Goal: Task Accomplishment & Management: Manage account settings

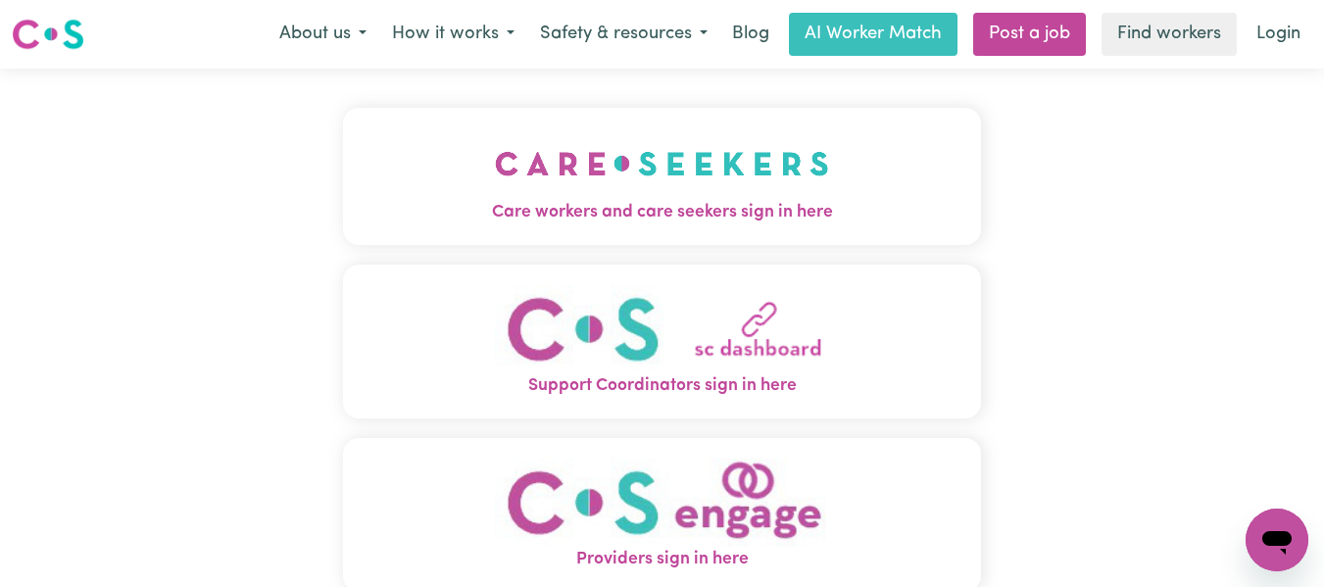
click at [615, 172] on img "Care workers and care seekers sign in here" at bounding box center [662, 163] width 334 height 73
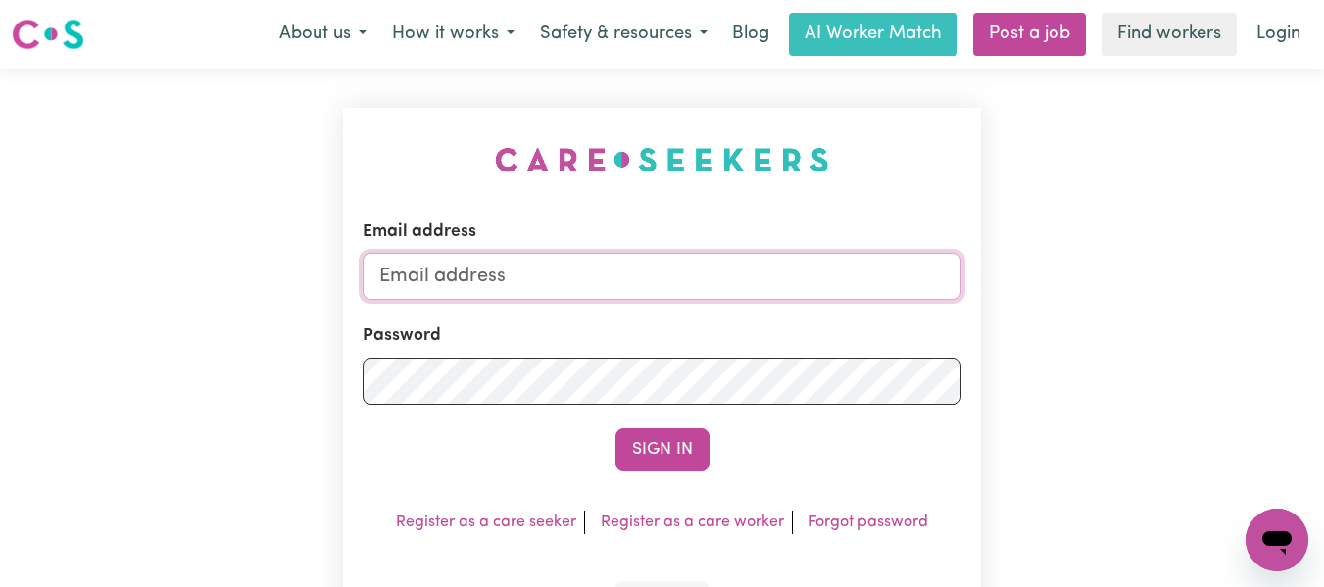
click at [563, 277] on input "Email address" at bounding box center [663, 276] width 600 height 47
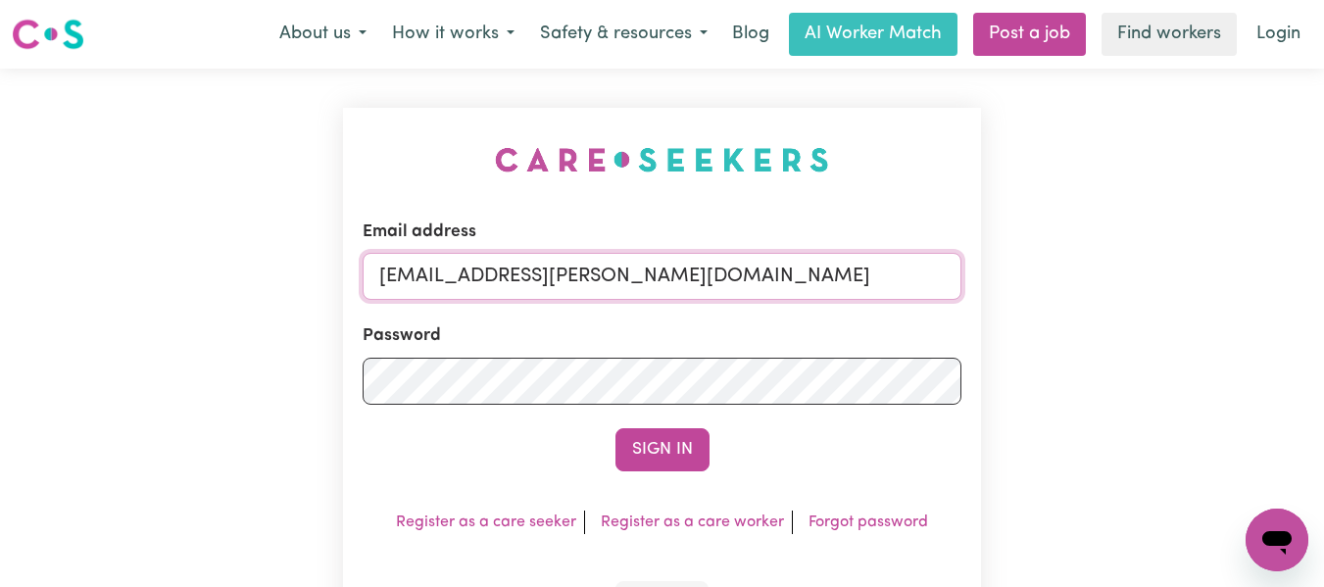
type input "[EMAIL_ADDRESS][PERSON_NAME][DOMAIN_NAME]"
click at [615, 428] on button "Sign In" at bounding box center [662, 449] width 94 height 43
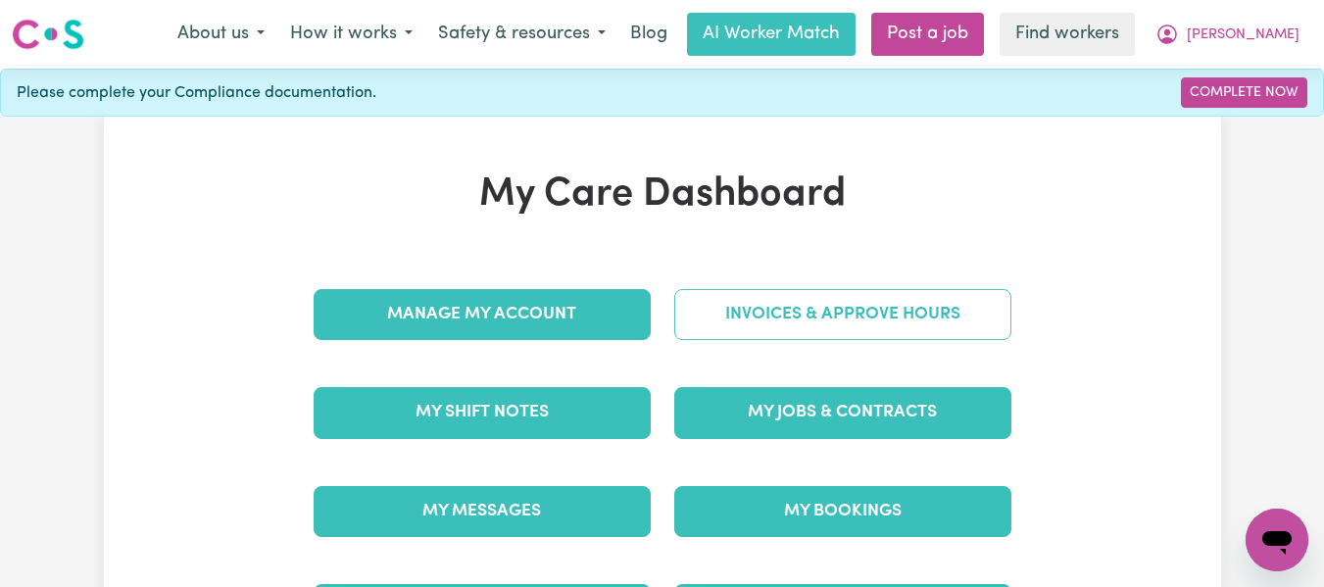
click at [821, 316] on link "Invoices & Approve Hours" at bounding box center [842, 314] width 337 height 51
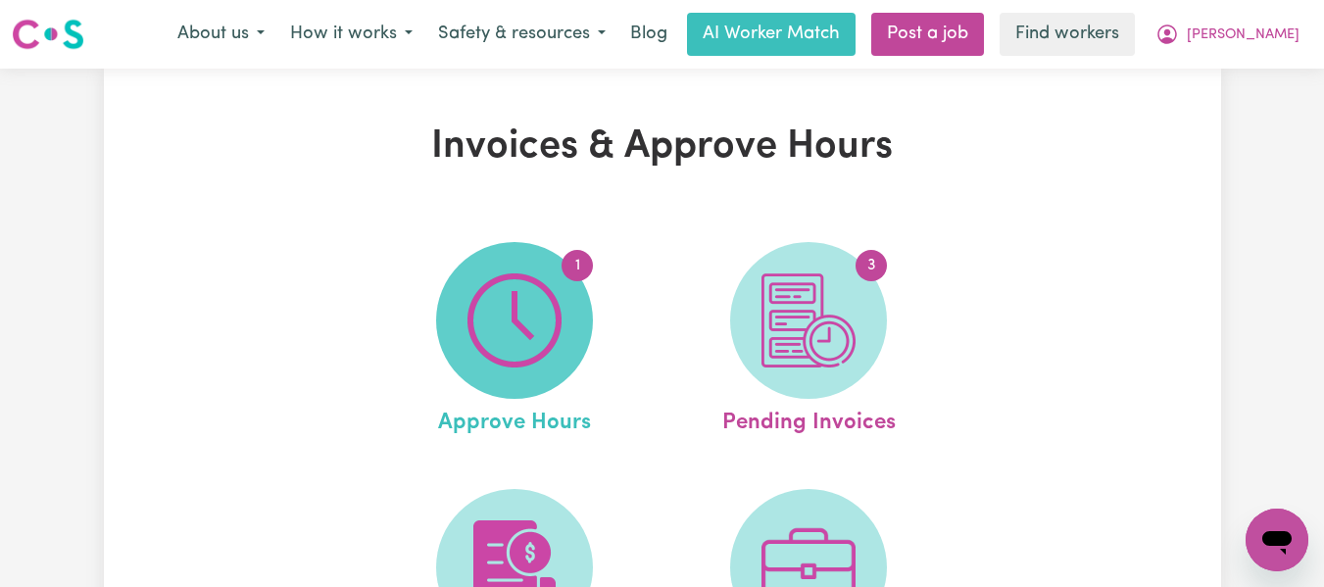
click at [545, 290] on img at bounding box center [514, 320] width 94 height 94
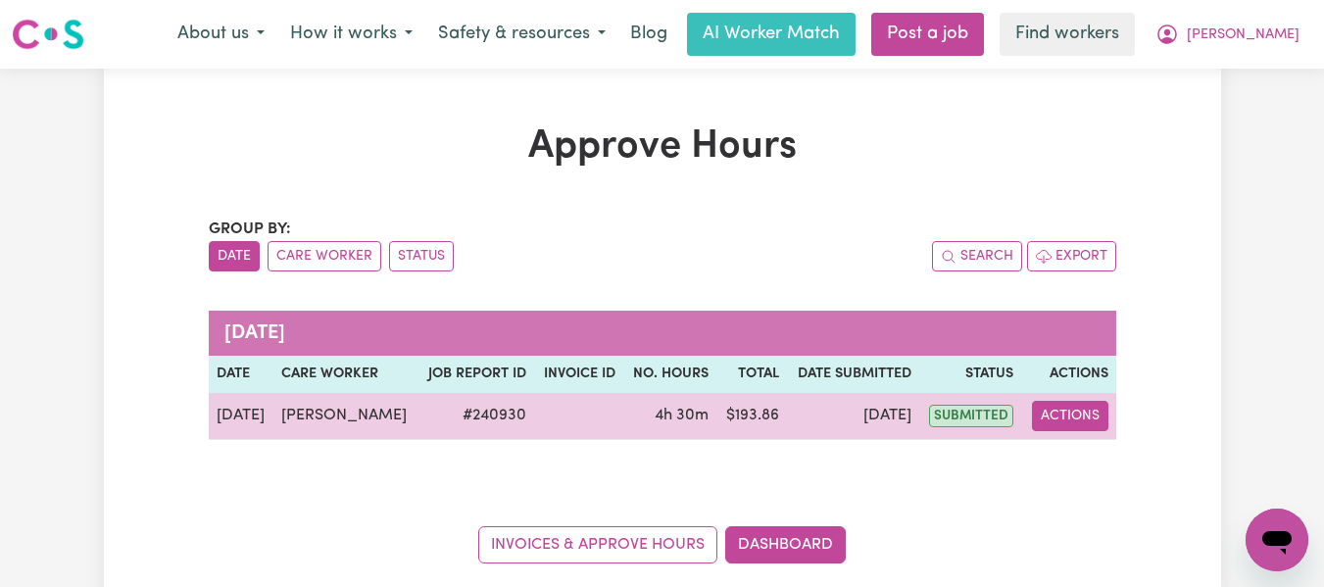
click at [1076, 411] on button "Actions" at bounding box center [1070, 416] width 76 height 30
click at [1117, 455] on link "View Job Report" at bounding box center [1119, 461] width 168 height 39
select select "pm"
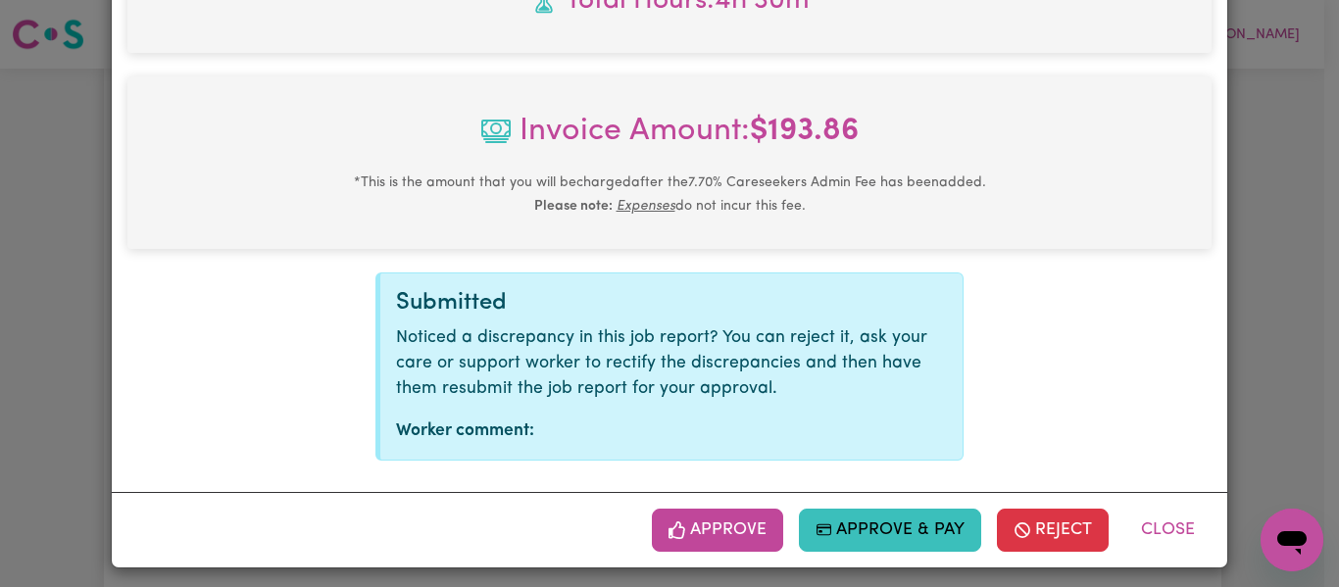
scroll to position [924, 0]
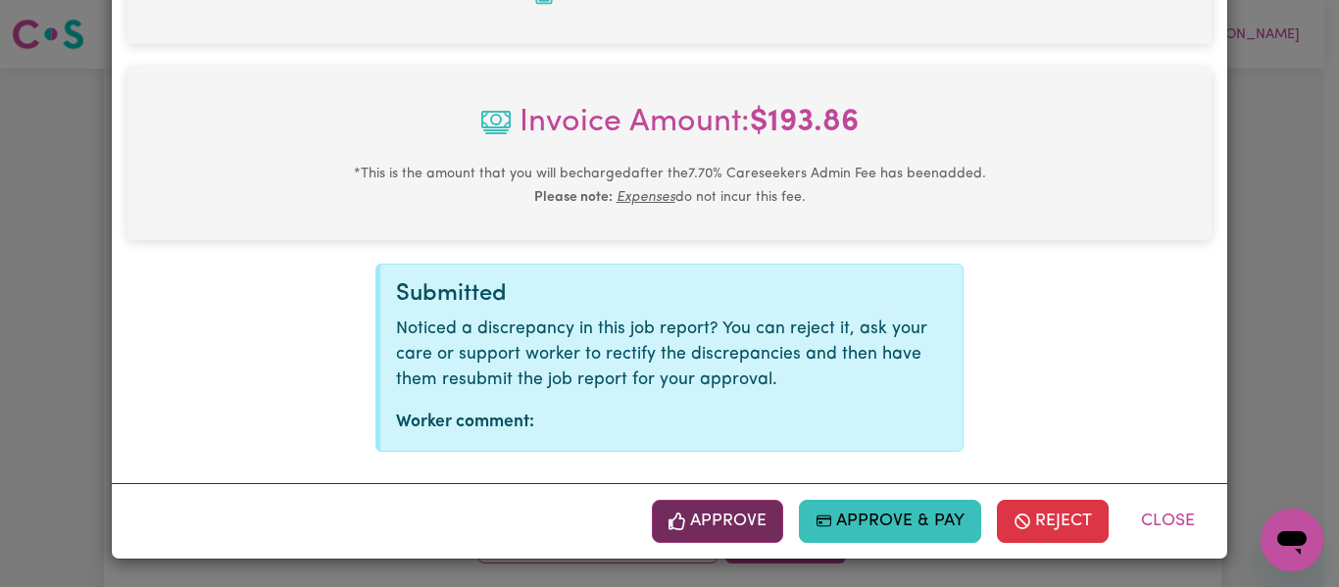
click at [706, 519] on button "Approve" at bounding box center [717, 521] width 131 height 43
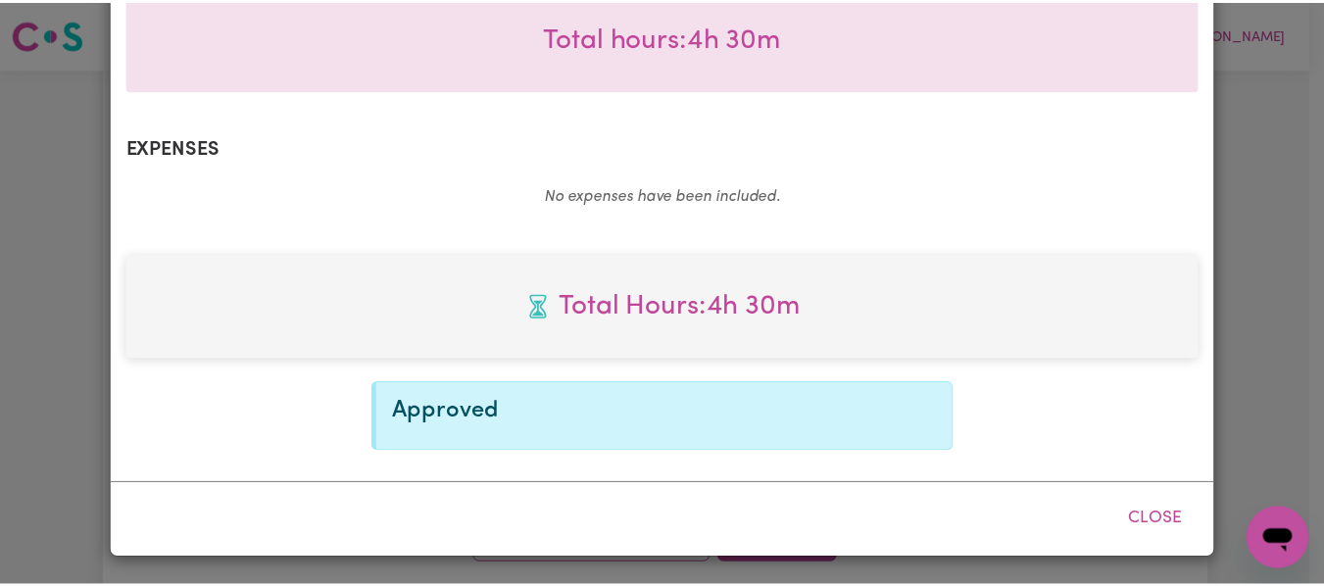
scroll to position [609, 0]
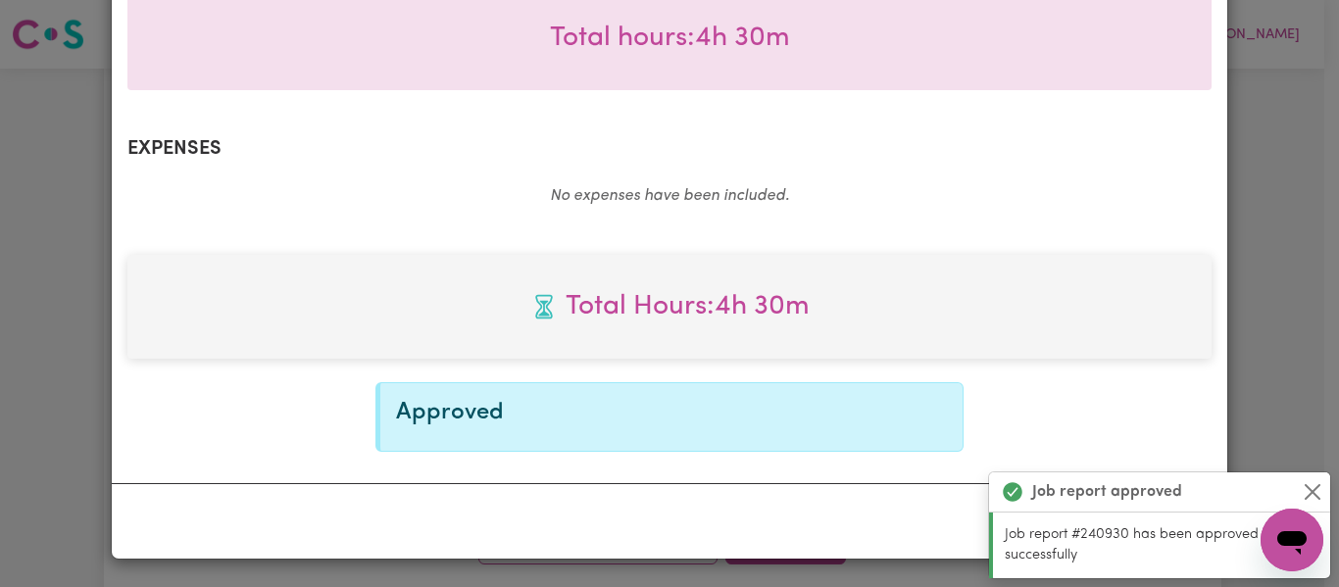
click at [1138, 407] on div "Total Hours: 4h 30m Approved" at bounding box center [669, 353] width 1084 height 197
click at [1308, 488] on button "Close" at bounding box center [1312, 492] width 24 height 24
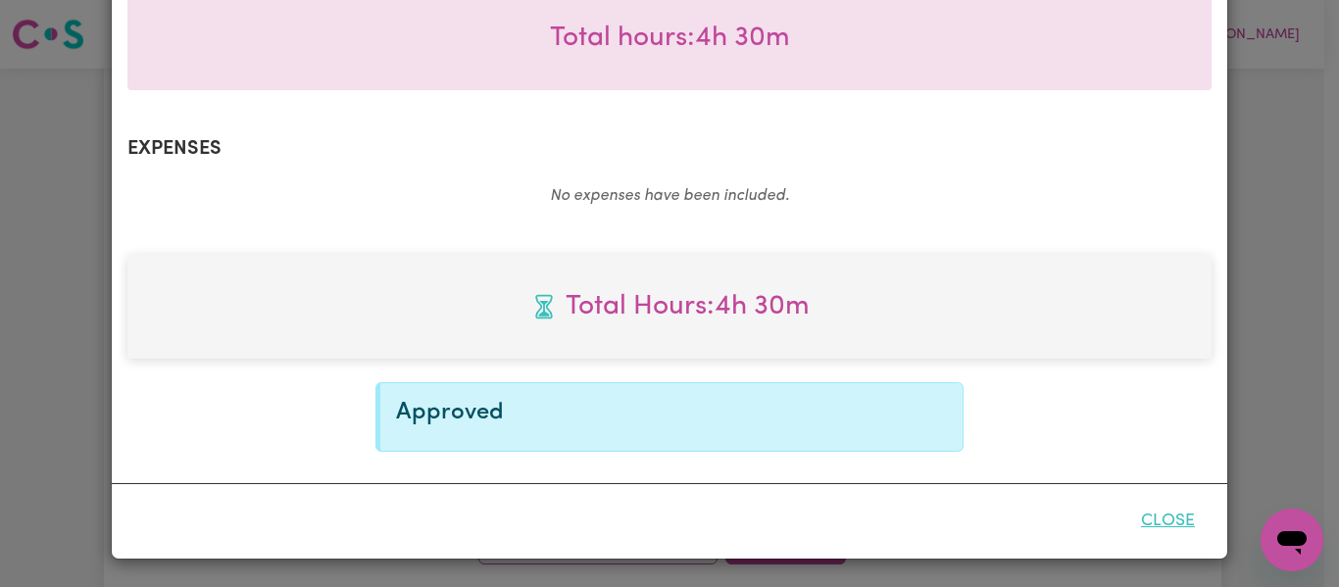
click at [1151, 520] on button "Close" at bounding box center [1167, 521] width 87 height 43
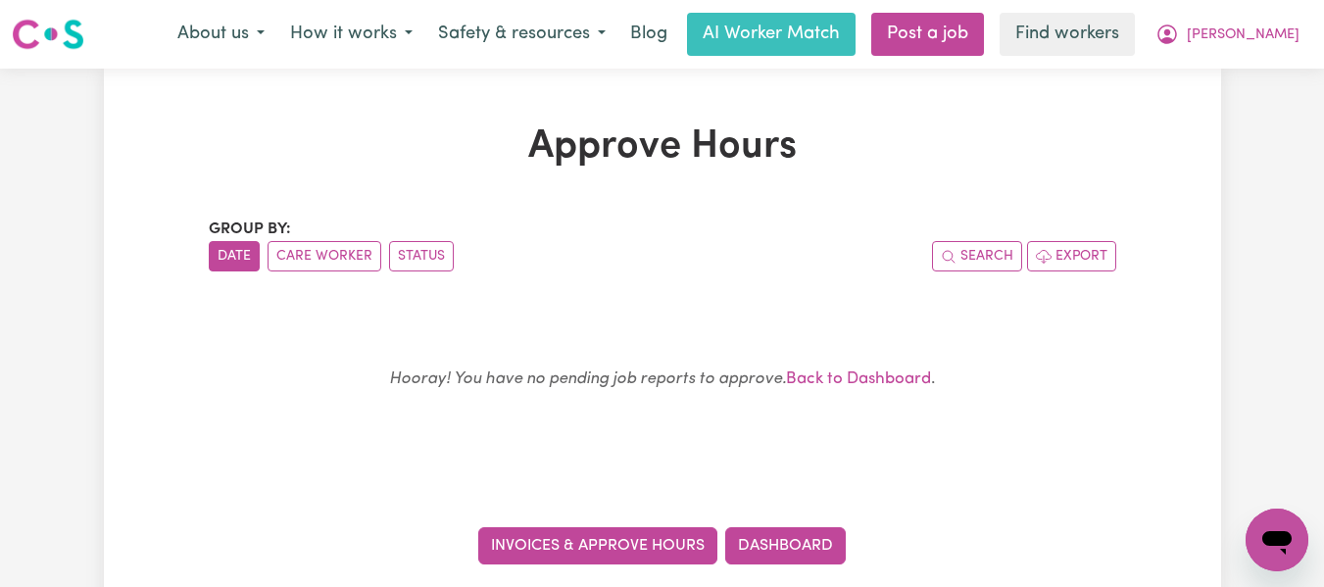
click at [572, 549] on link "Invoices & Approve Hours" at bounding box center [597, 545] width 239 height 37
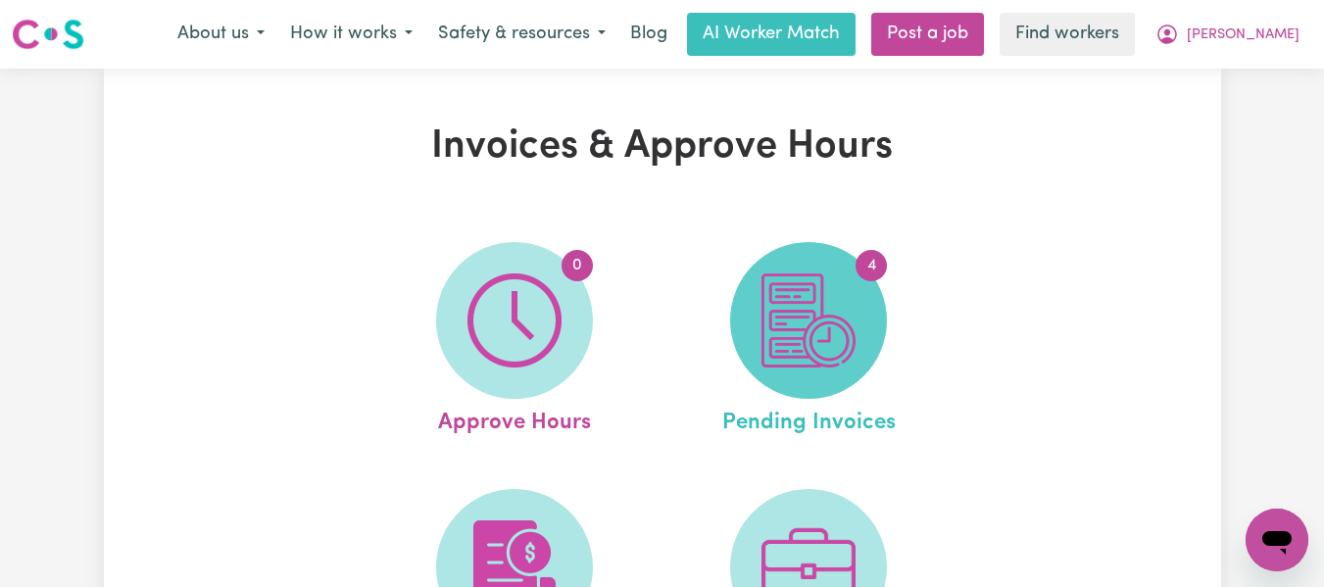
click at [792, 304] on img at bounding box center [808, 320] width 94 height 94
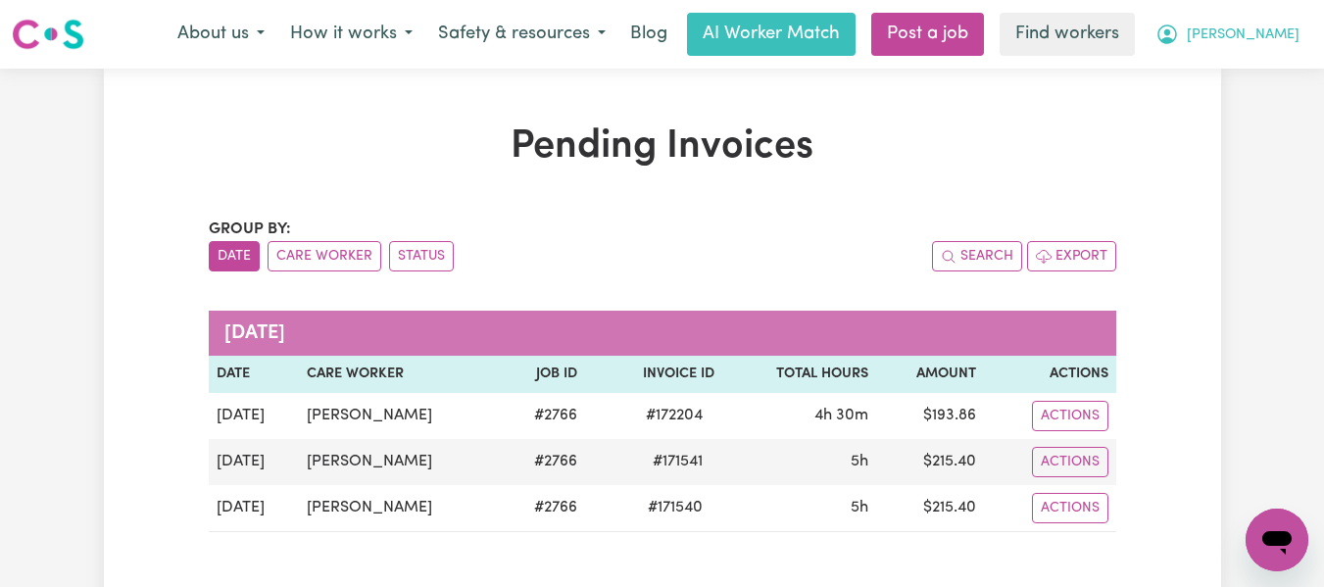
click at [1280, 30] on span "[PERSON_NAME]" at bounding box center [1243, 35] width 113 height 22
click at [1194, 111] on link "Logout" at bounding box center [1233, 112] width 155 height 37
